Goal: Find specific page/section: Find specific page/section

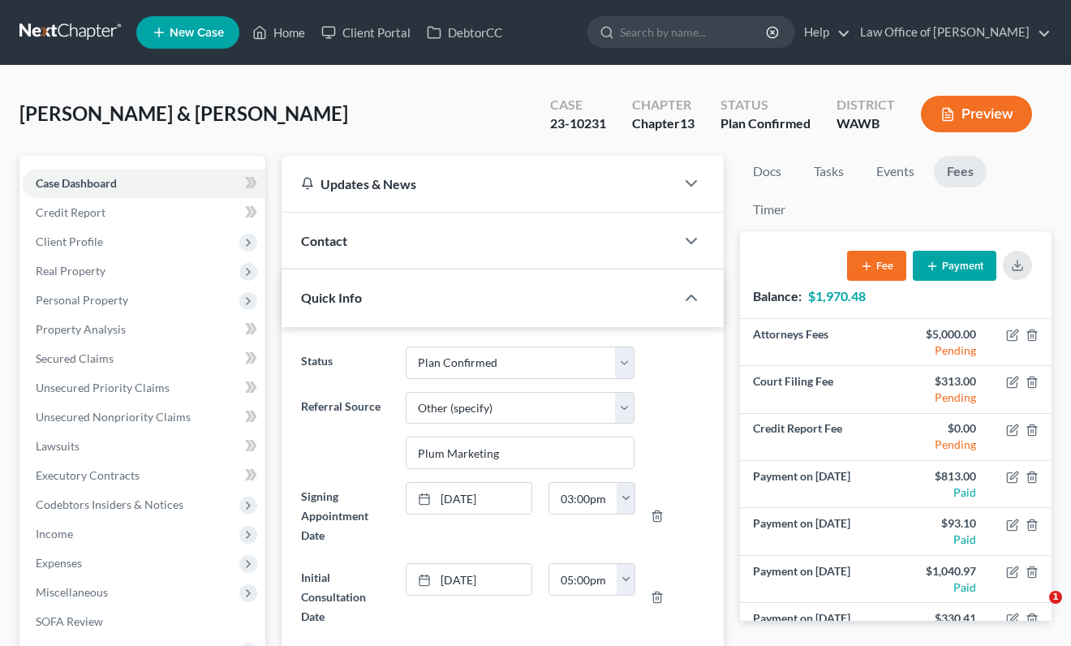
select select "7"
select select "6"
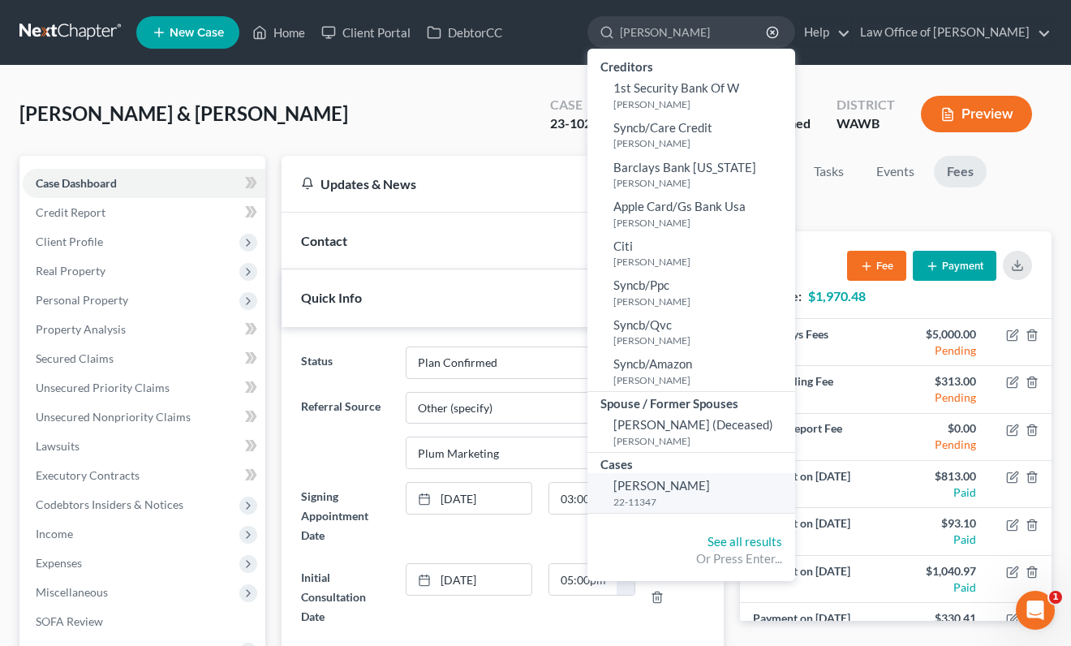
type input "lynn"
click at [710, 487] on span "[PERSON_NAME]" at bounding box center [662, 485] width 97 height 15
select select "6"
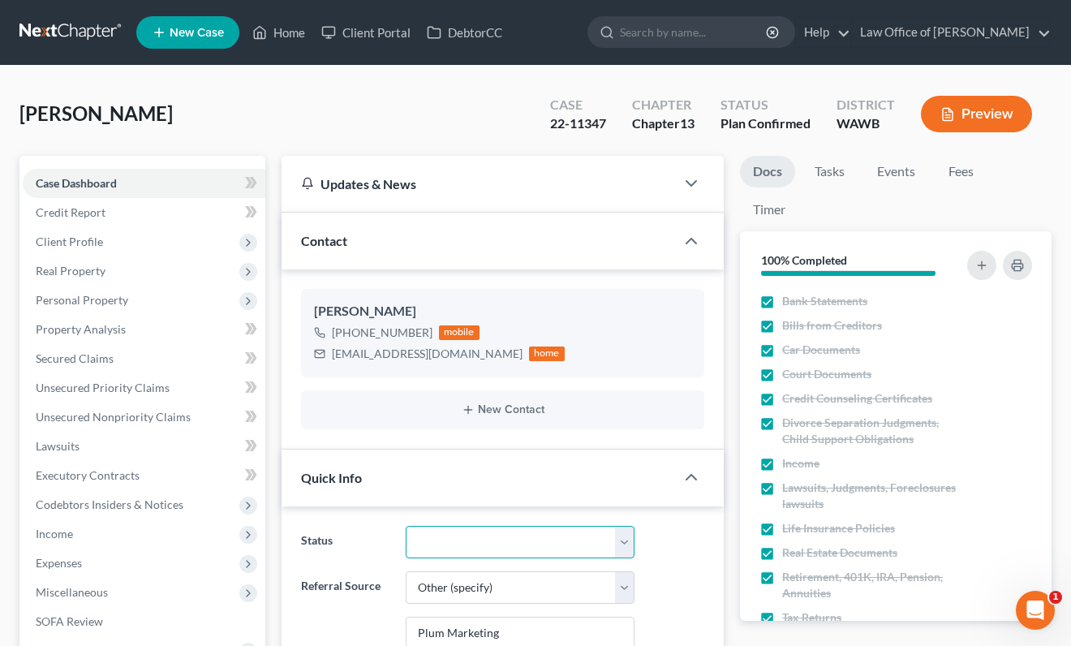
click at [468, 542] on select "Completed Discharged Dismissed Filed In Progress Lead Lost Lead Plan Confirmed …" at bounding box center [520, 542] width 229 height 32
select select "1"
click at [406, 526] on select "Completed Discharged Dismissed Filed In Progress Lead Lost Lead Plan Confirmed …" at bounding box center [520, 542] width 229 height 32
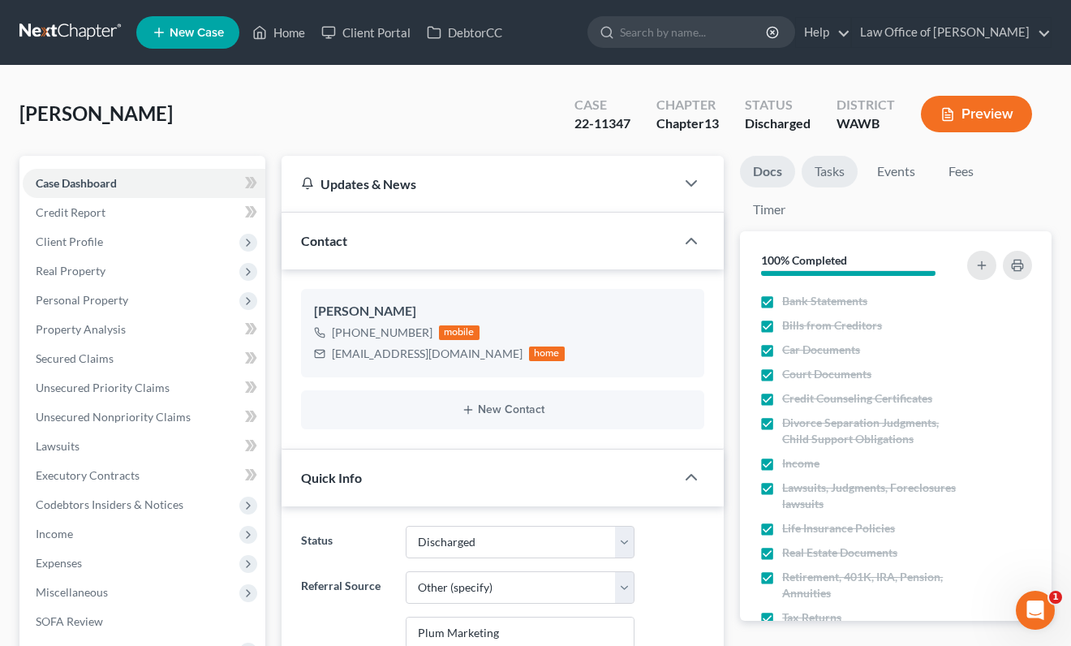
click at [830, 175] on link "Tasks" at bounding box center [830, 172] width 56 height 32
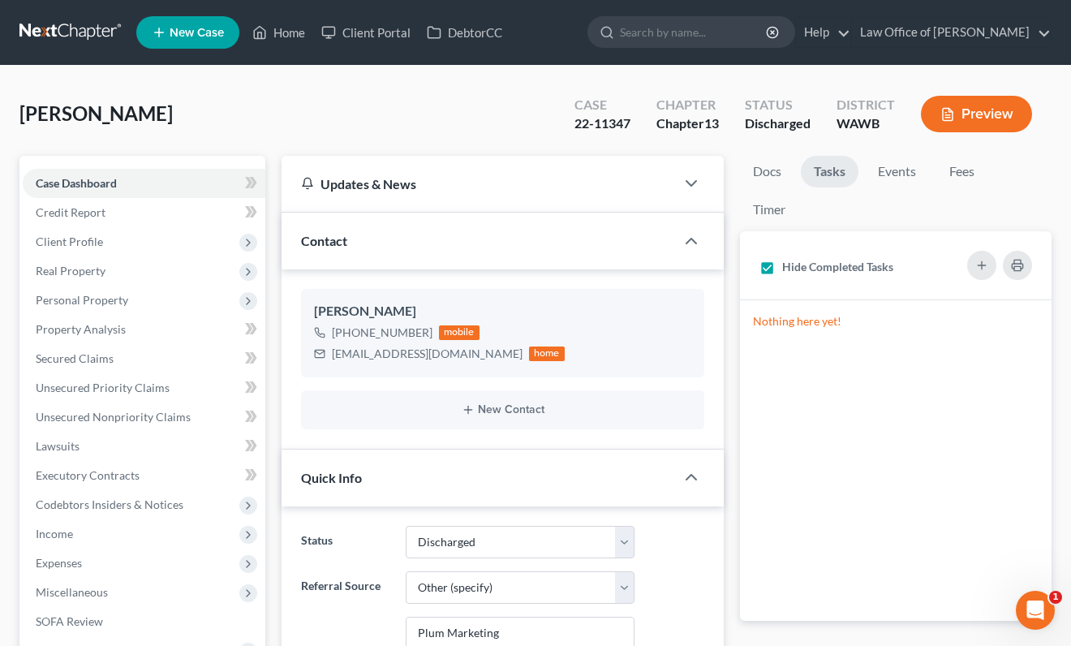
click at [782, 272] on label "Hide Completed Tasks" at bounding box center [837, 267] width 111 height 16
click at [789, 269] on input "Hide Completed Tasks" at bounding box center [794, 264] width 11 height 11
checkbox input "false"
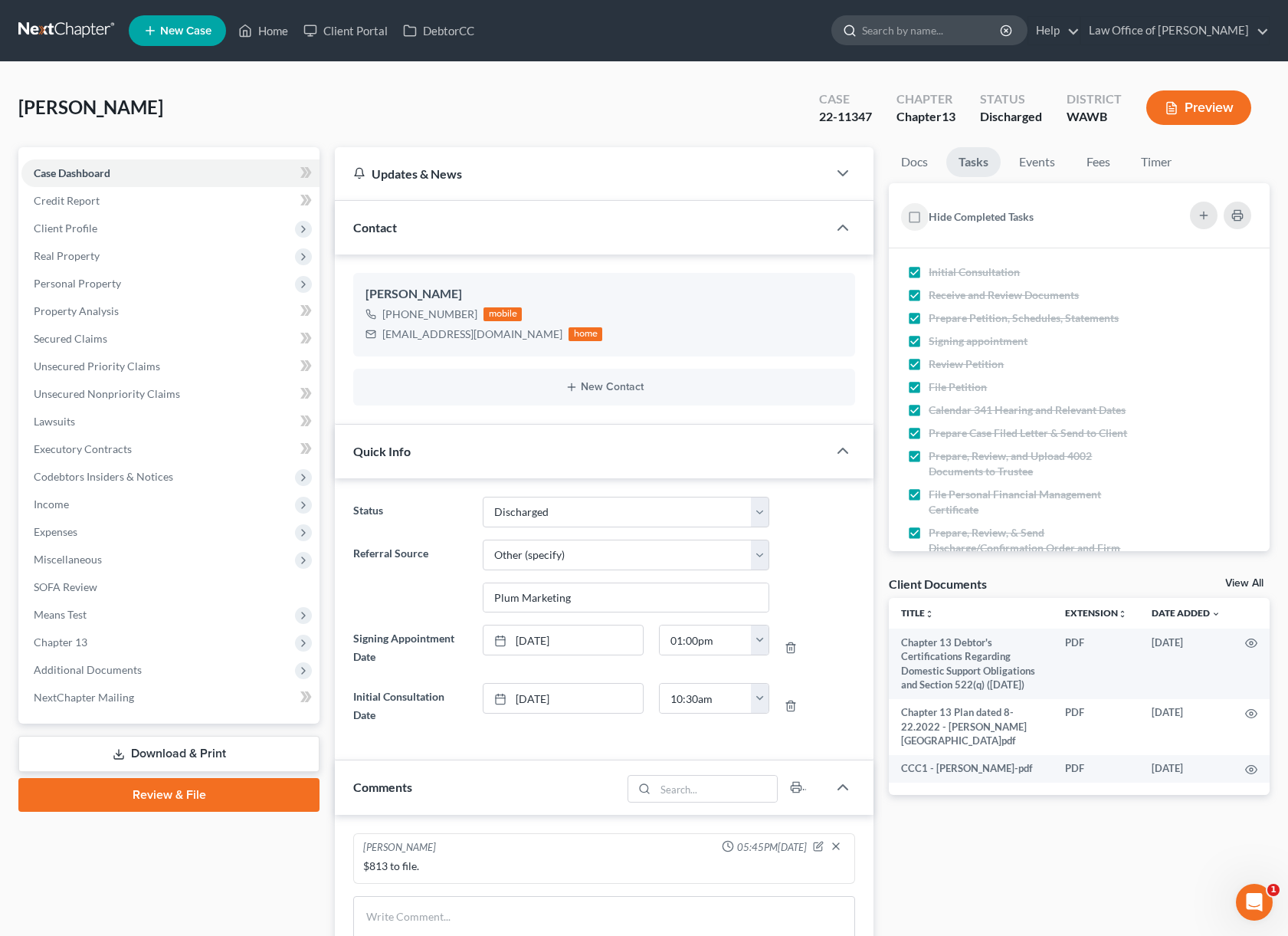
click at [963, 31] on input "search" at bounding box center [932, 30] width 141 height 28
type input "[PERSON_NAME]"
click at [87, 38] on link at bounding box center [67, 30] width 98 height 27
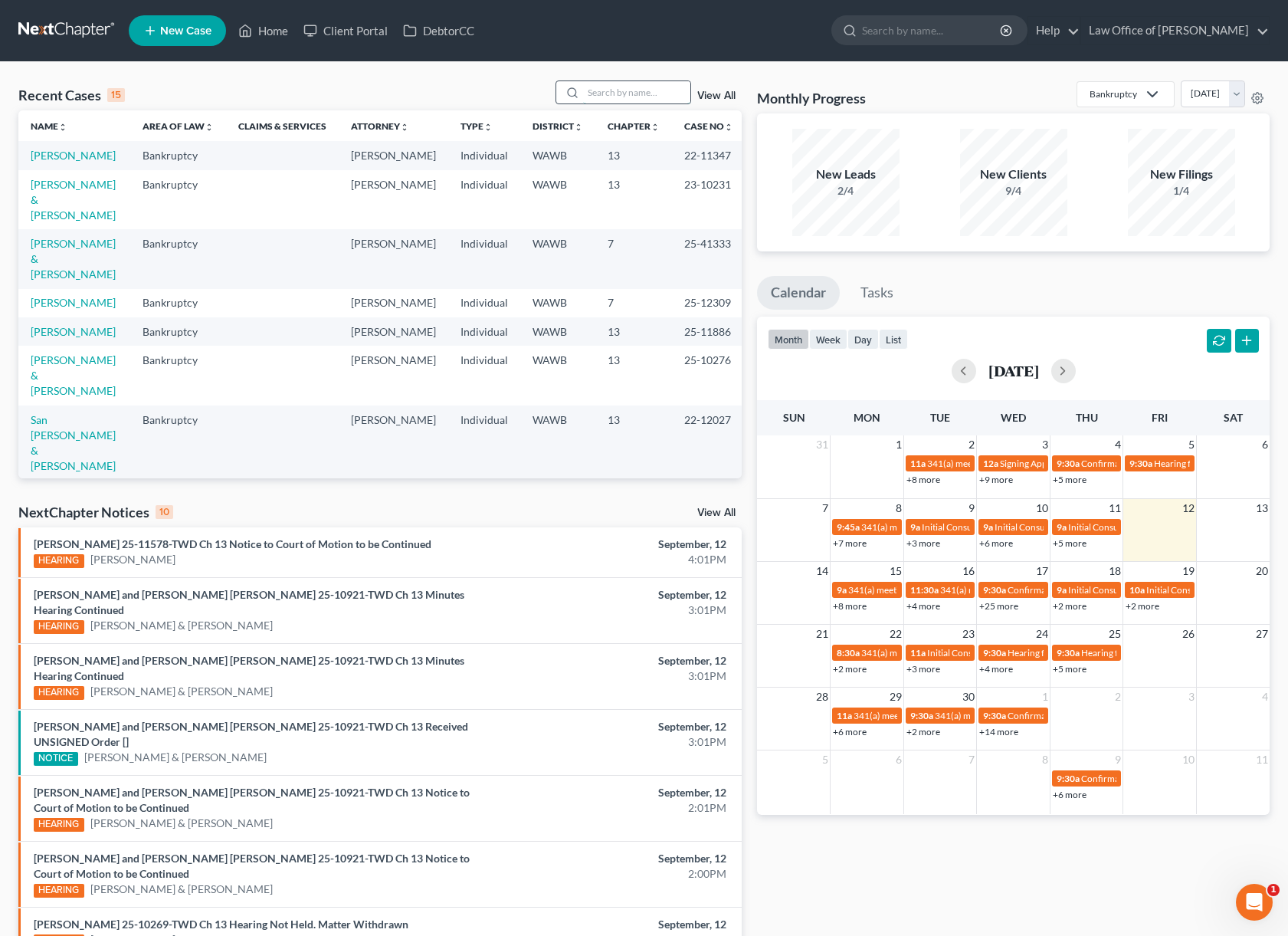
click at [620, 90] on input "search" at bounding box center [637, 93] width 108 height 23
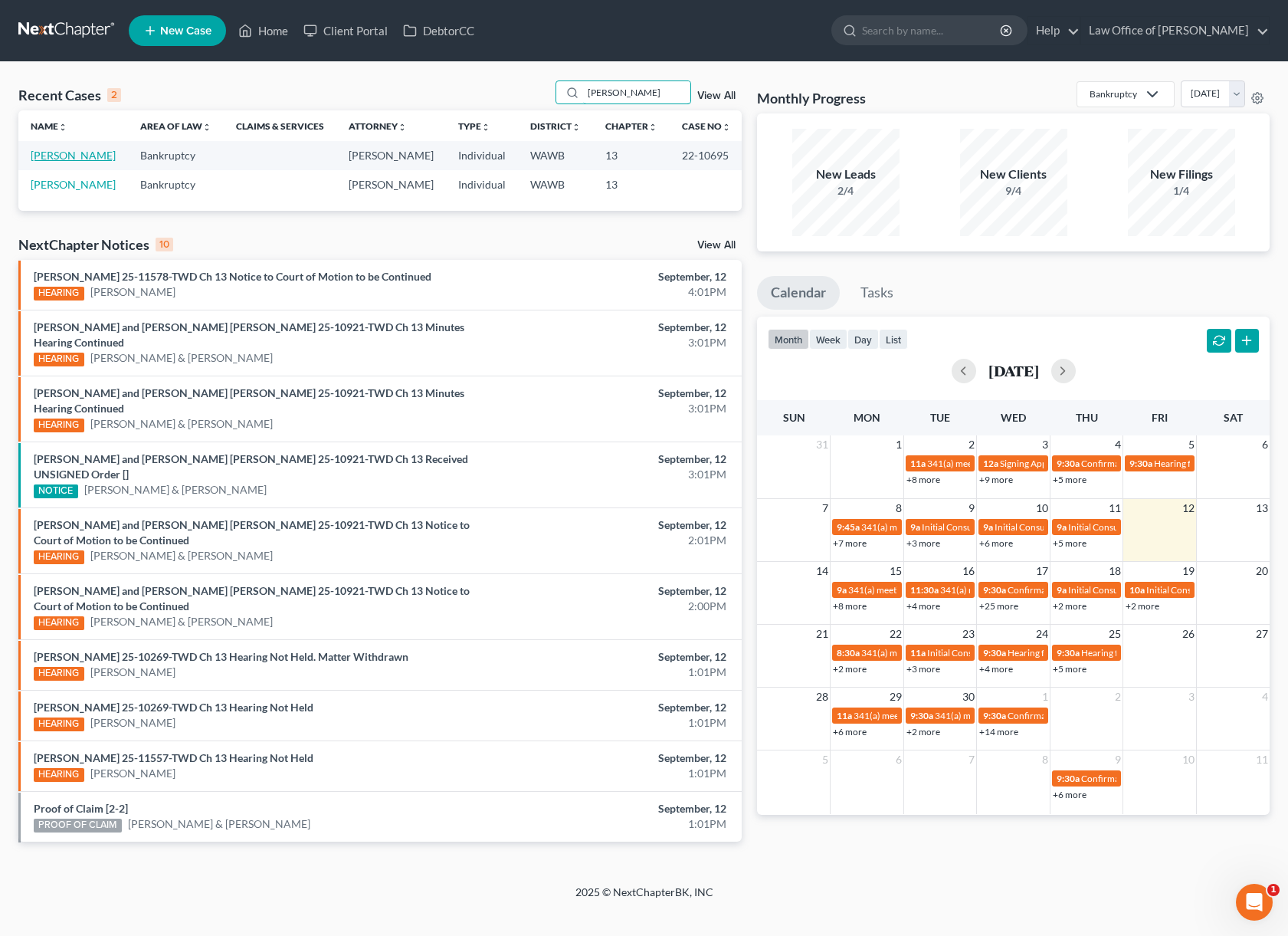
type input "[PERSON_NAME]"
click at [65, 151] on link "[PERSON_NAME]" at bounding box center [73, 155] width 85 height 13
select select "6"
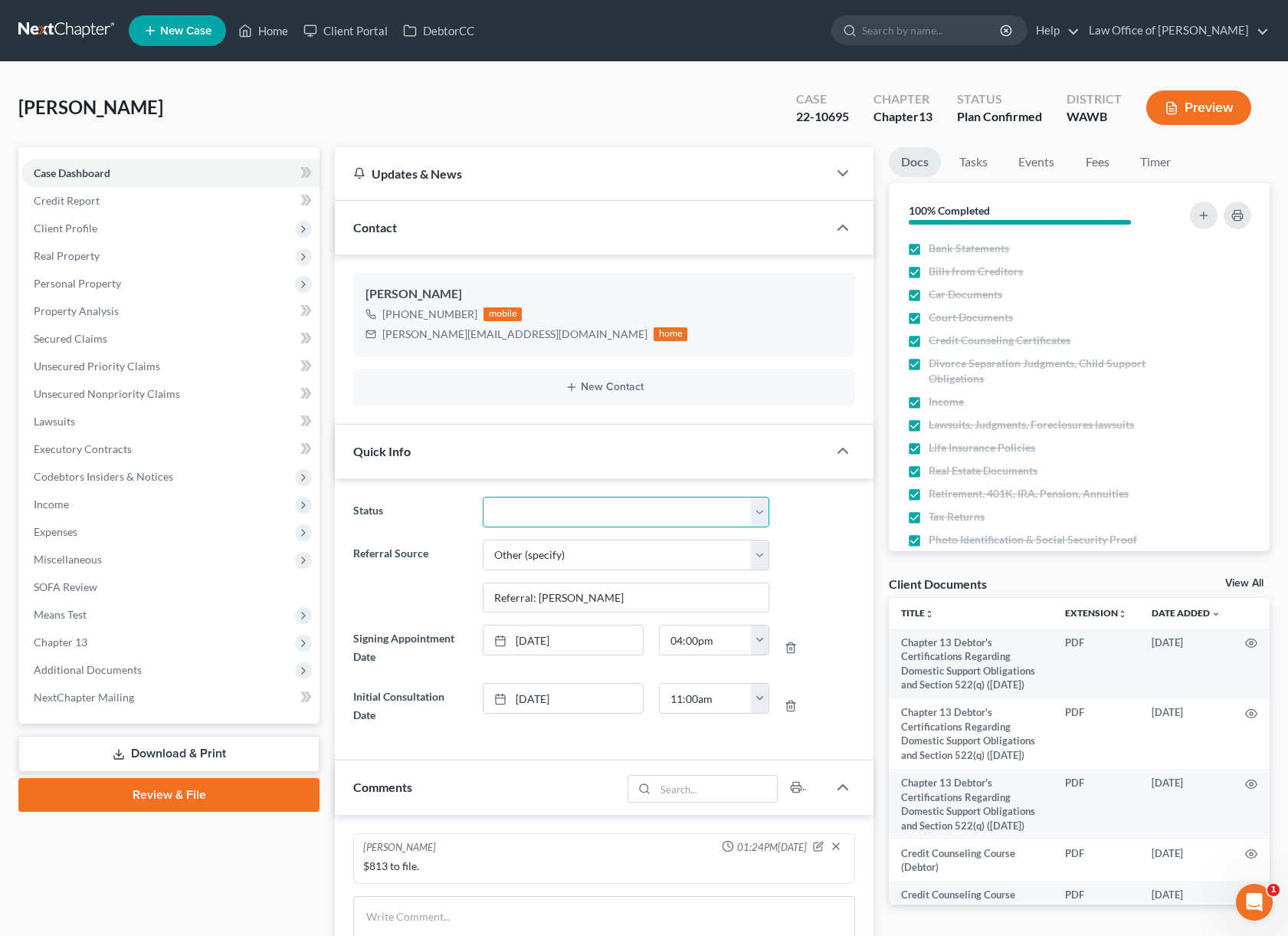
click at [538, 505] on select "Completed Discharged Dismissed Filed In Progress Lead Lost Lead Plan Confirmed …" at bounding box center [626, 512] width 287 height 30
select select "1"
click at [483, 497] on select "Completed Discharged Dismissed Filed In Progress Lead Lost Lead Plan Confirmed …" at bounding box center [626, 512] width 287 height 30
click at [965, 169] on link "Tasks" at bounding box center [974, 162] width 53 height 30
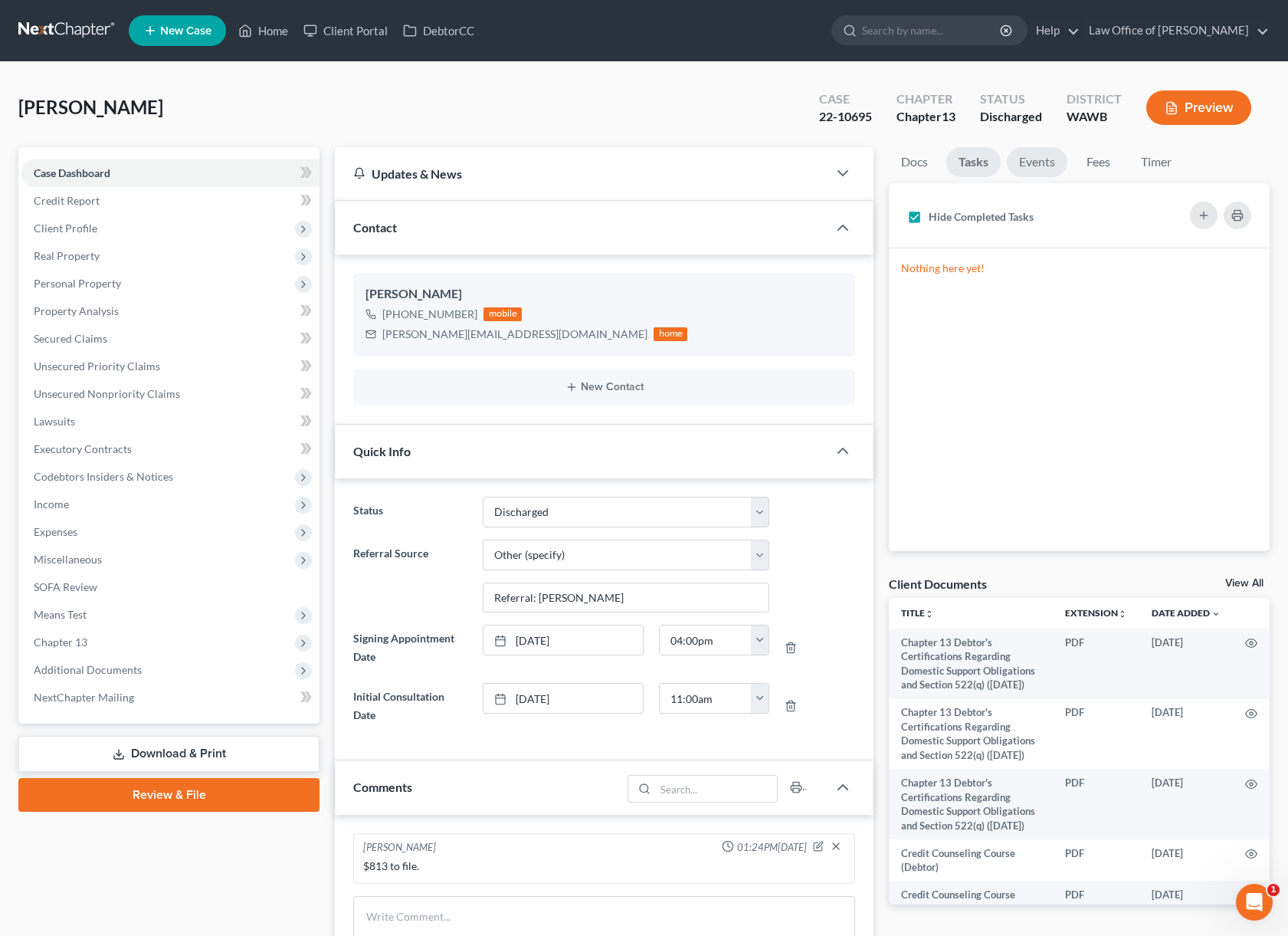
click at [1030, 170] on link "Events" at bounding box center [1038, 162] width 60 height 30
click at [1122, 170] on li "Fees" at bounding box center [1098, 165] width 49 height 36
